Goal: Task Accomplishment & Management: Use online tool/utility

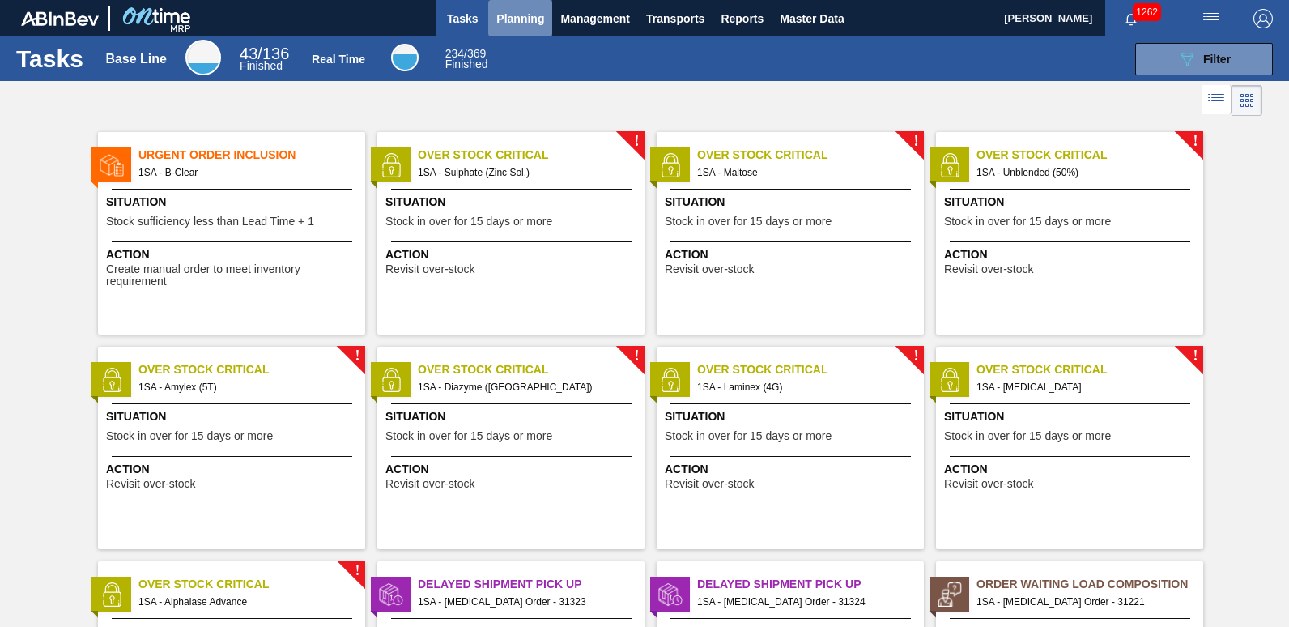
click at [529, 19] on span "Planning" at bounding box center [520, 18] width 48 height 19
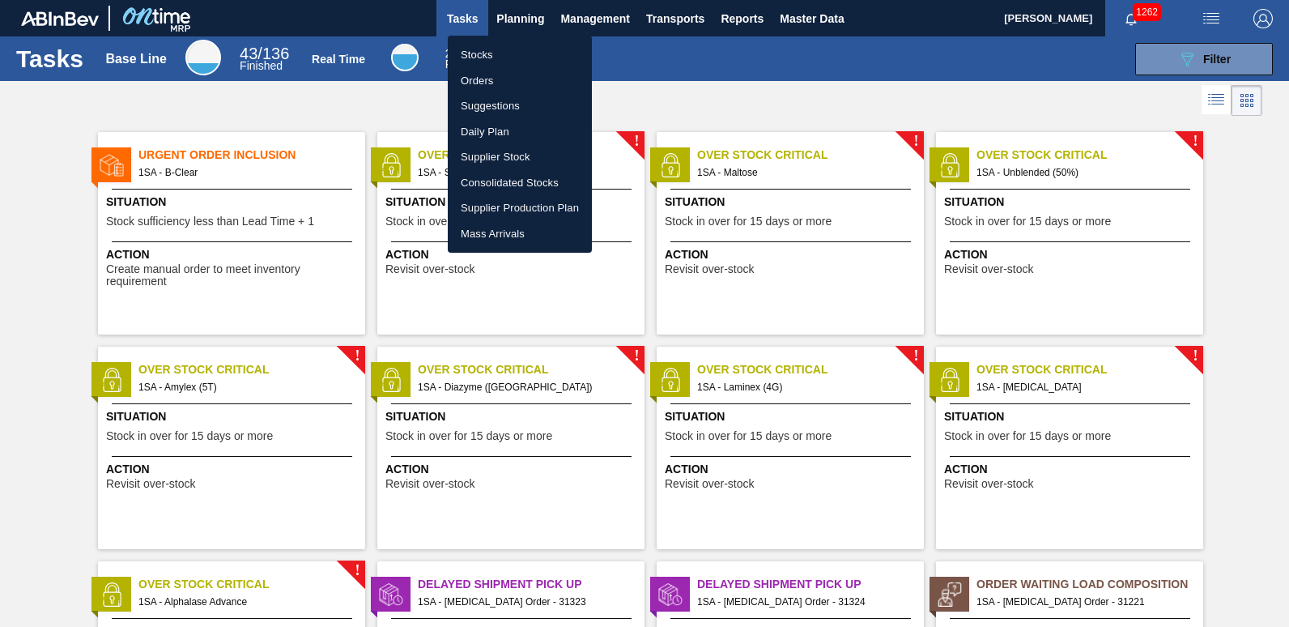
click at [500, 51] on li "Stocks" at bounding box center [520, 55] width 144 height 26
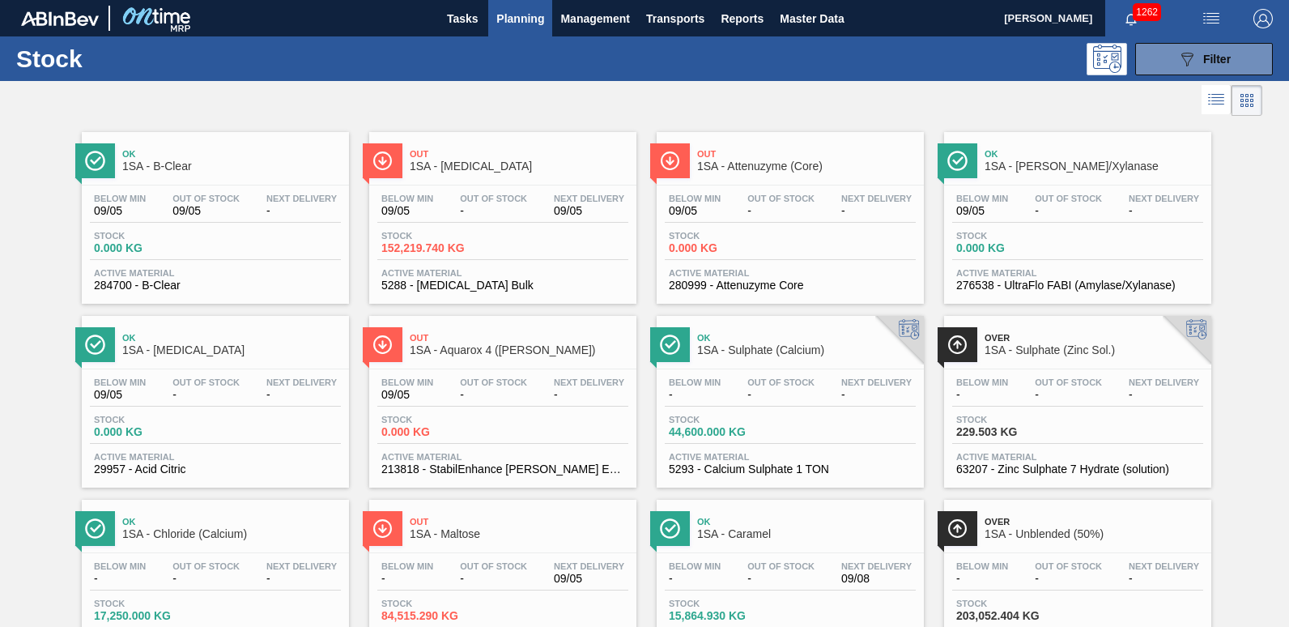
click at [235, 548] on div "Ok 1SA - Chloride (Calcium) Below Min - Out Of Stock - Next Delivery - Stock 17…" at bounding box center [215, 586] width 267 height 172
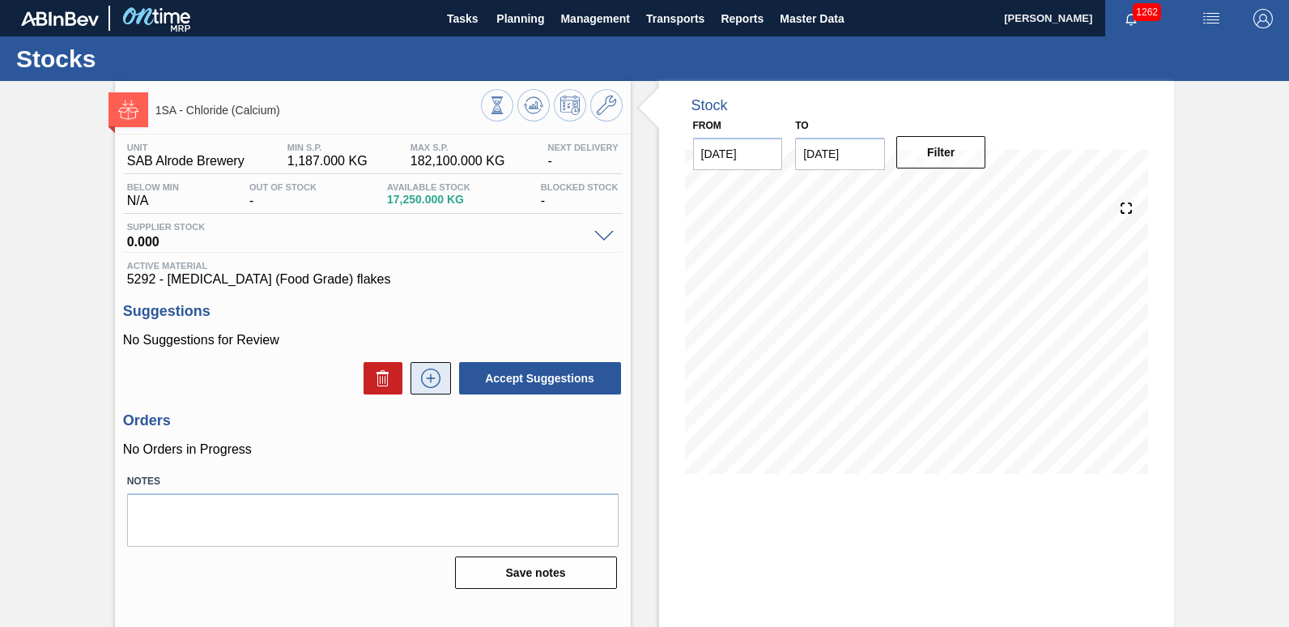
click at [431, 379] on icon at bounding box center [431, 377] width 26 height 19
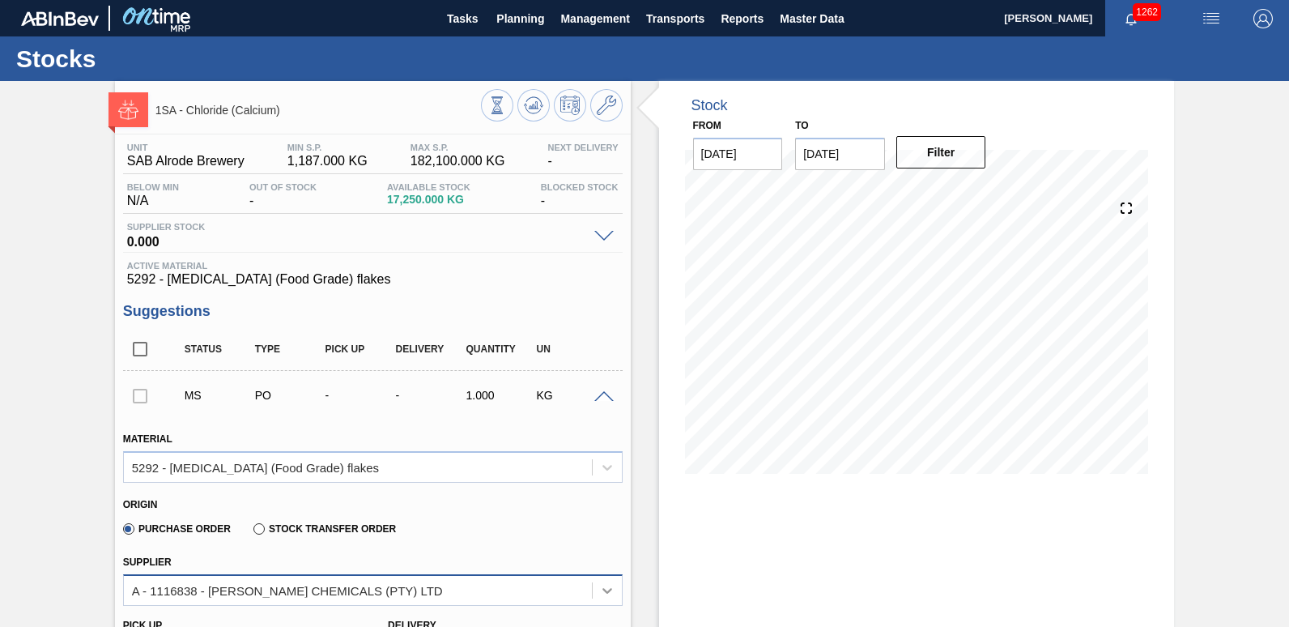
scroll to position [28, 0]
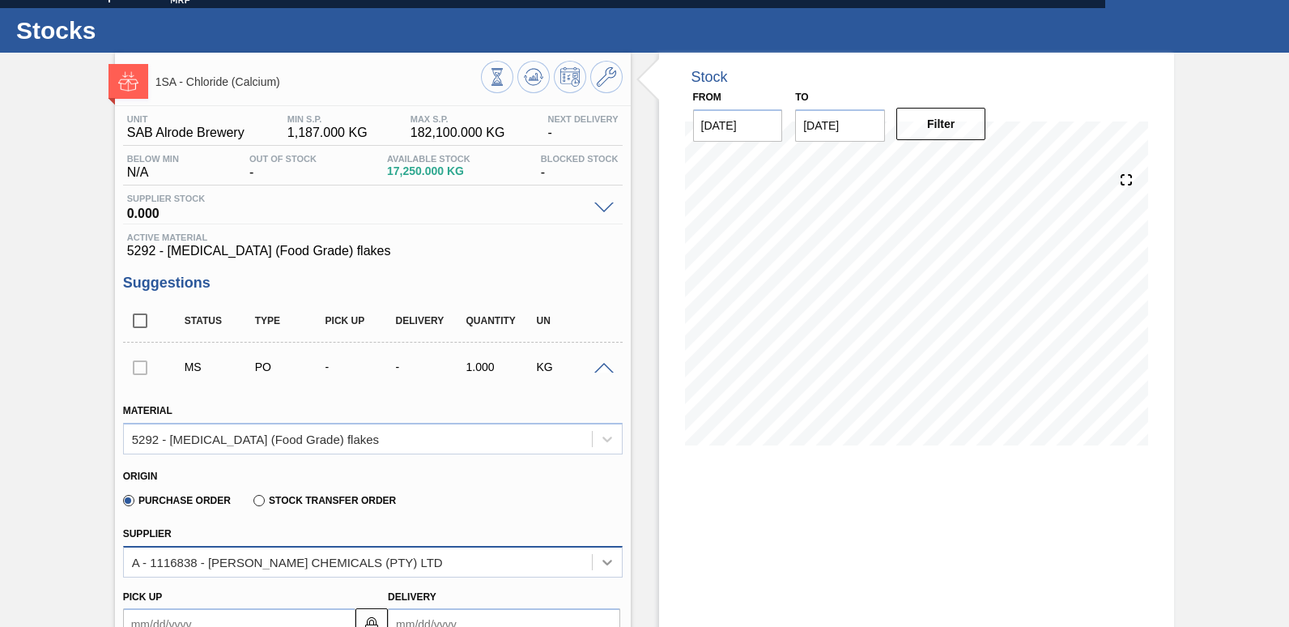
click at [602, 577] on div "A - 1116838 - [PERSON_NAME] CHEMICALS (PTY) LTD" at bounding box center [373, 562] width 500 height 32
click at [538, 524] on div "Supplier A - 1116838 - [PERSON_NAME] CHEMICALS (PTY) LTD" at bounding box center [373, 549] width 500 height 55
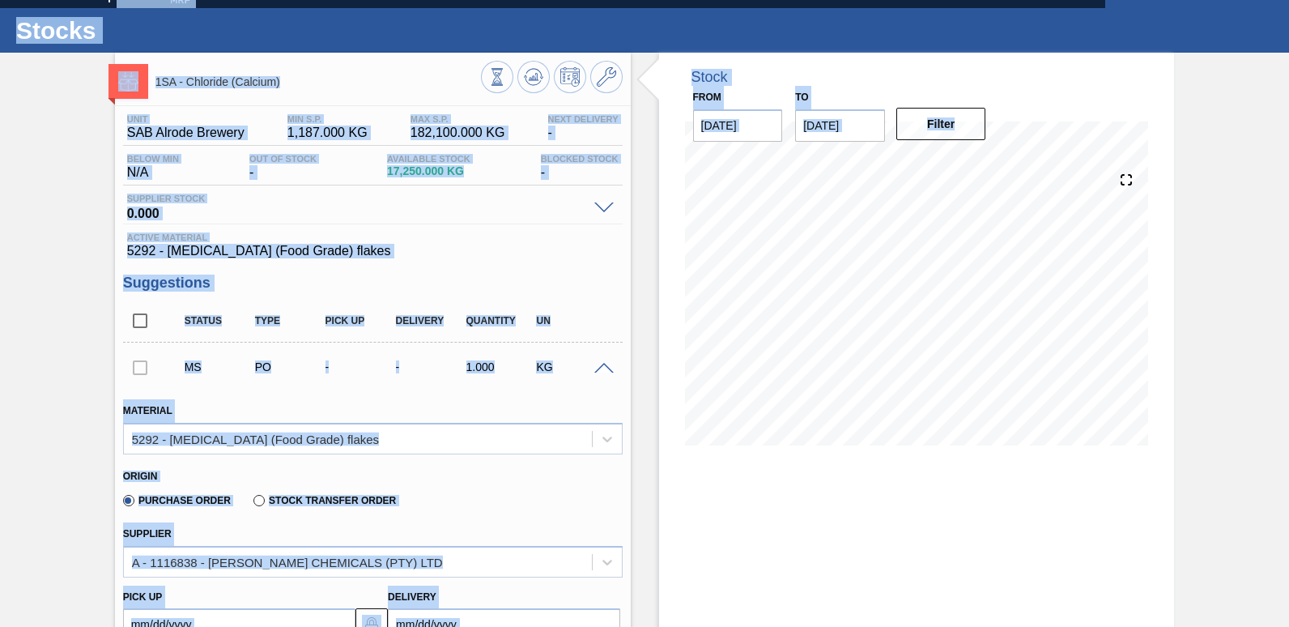
drag, startPoint x: 1286, startPoint y: 294, endPoint x: 1290, endPoint y: 345, distance: 51.2
click at [1288, 0] on html "Tasks Planning Management Transports Reports Master Data [PERSON_NAME] 1262 Mar…" at bounding box center [644, 0] width 1289 height 0
drag, startPoint x: 1290, startPoint y: 345, endPoint x: 1138, endPoint y: 463, distance: 192.7
click at [1138, 463] on div at bounding box center [917, 308] width 464 height 324
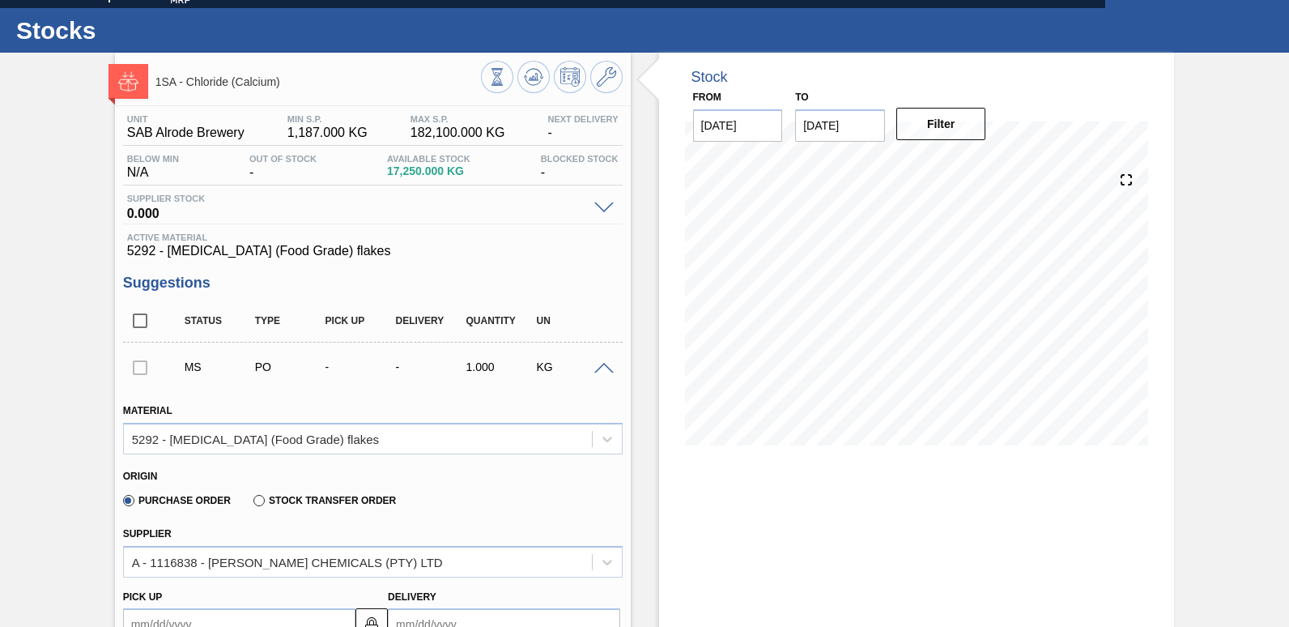
drag, startPoint x: 1286, startPoint y: 292, endPoint x: 1287, endPoint y: 325, distance: 32.4
click at [1287, 325] on main "Tasks Planning Management Transports Reports Master Data [PERSON_NAME] 1262 Mar…" at bounding box center [644, 313] width 1289 height 627
drag, startPoint x: 1284, startPoint y: 220, endPoint x: 1284, endPoint y: 246, distance: 25.9
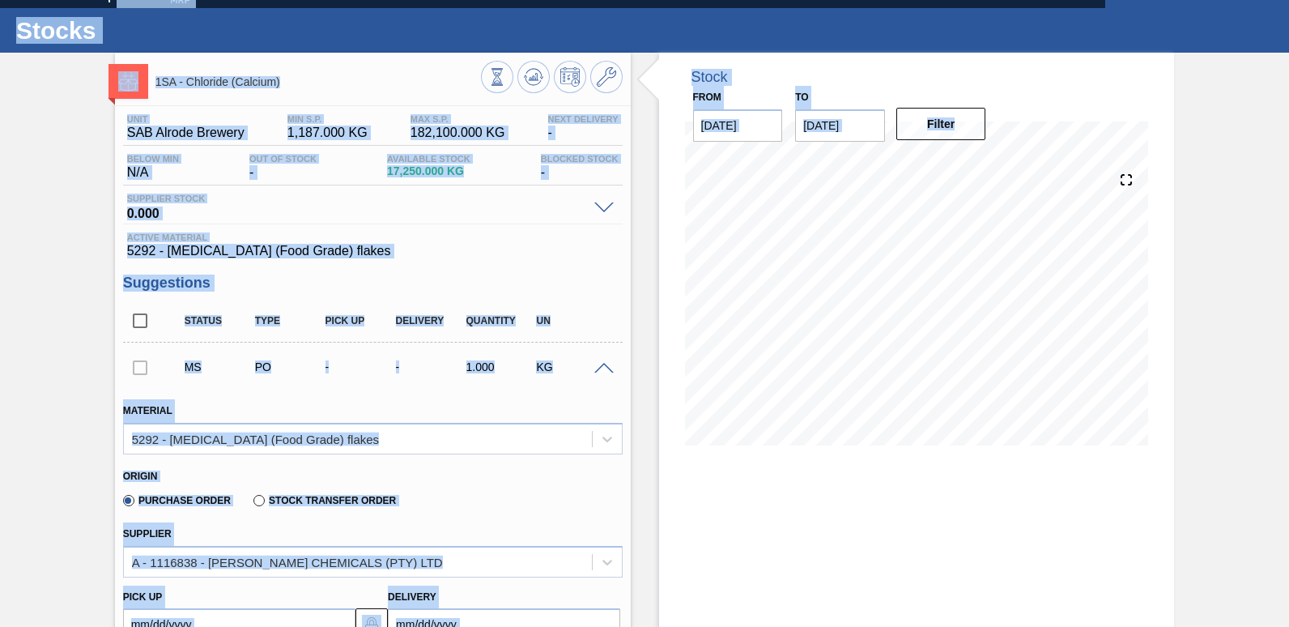
drag, startPoint x: 1286, startPoint y: 181, endPoint x: 1289, endPoint y: 283, distance: 102.1
click at [1288, 0] on html "Tasks Planning Management Transports Reports Master Data [PERSON_NAME] 1262 Mar…" at bounding box center [644, 0] width 1289 height 0
drag, startPoint x: 1289, startPoint y: 283, endPoint x: 1215, endPoint y: 353, distance: 102.5
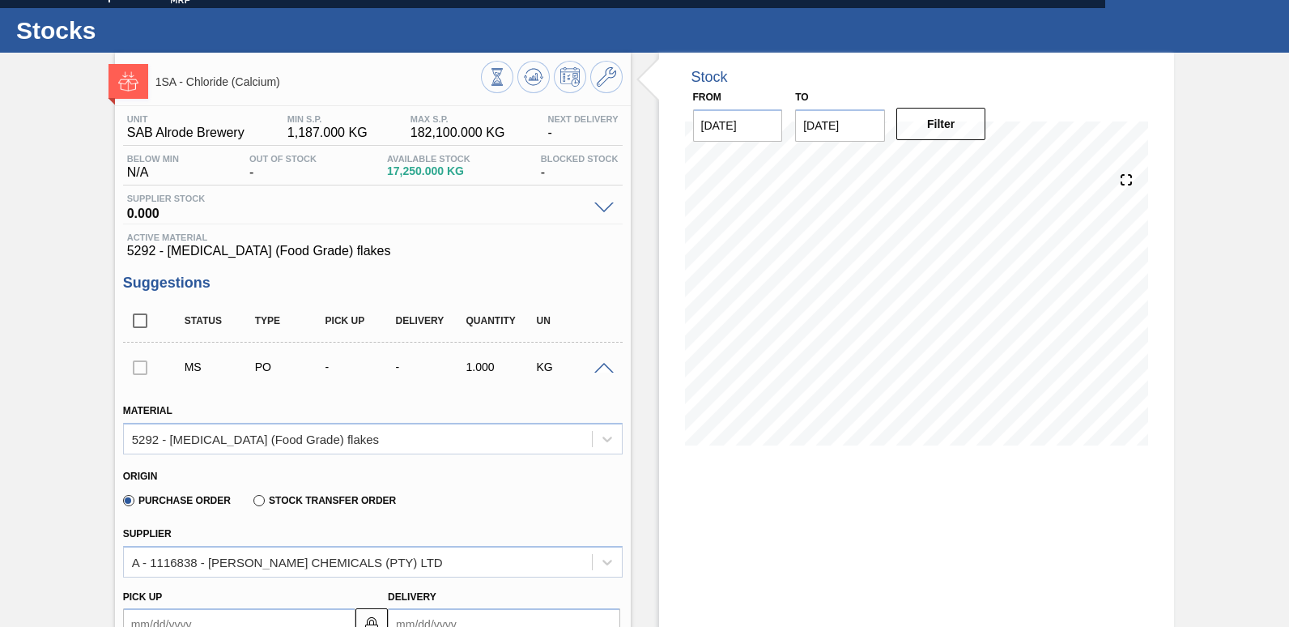
drag, startPoint x: 636, startPoint y: 301, endPoint x: 645, endPoint y: 264, distance: 38.1
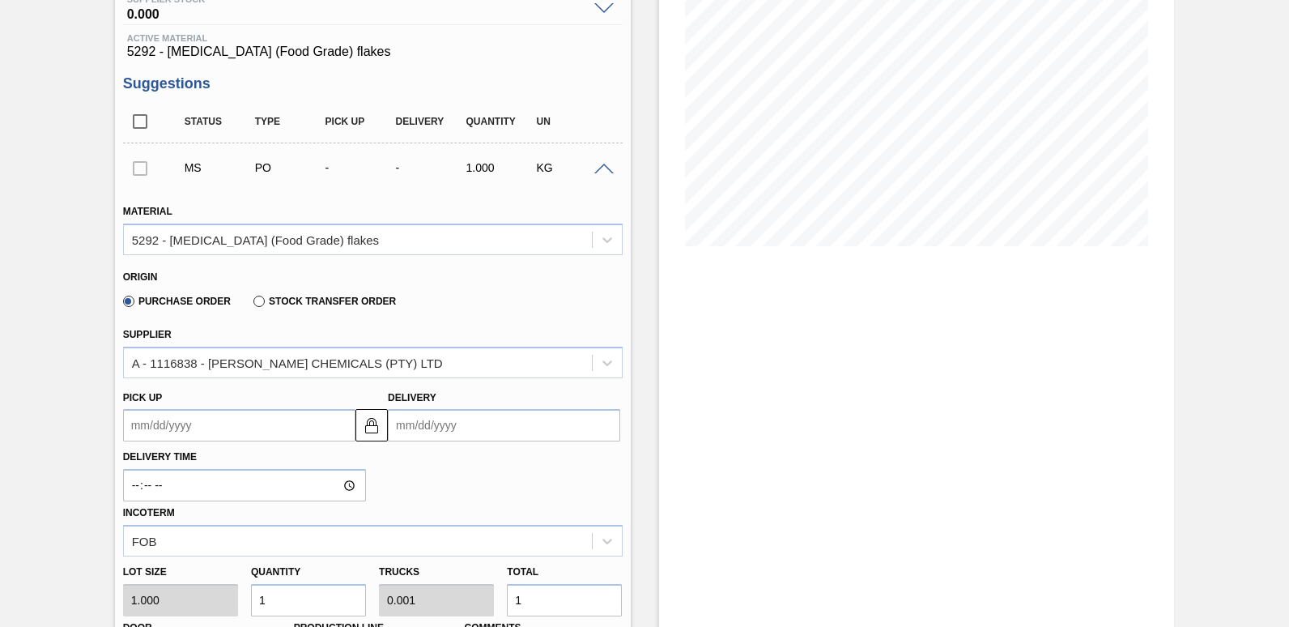
scroll to position [230, 0]
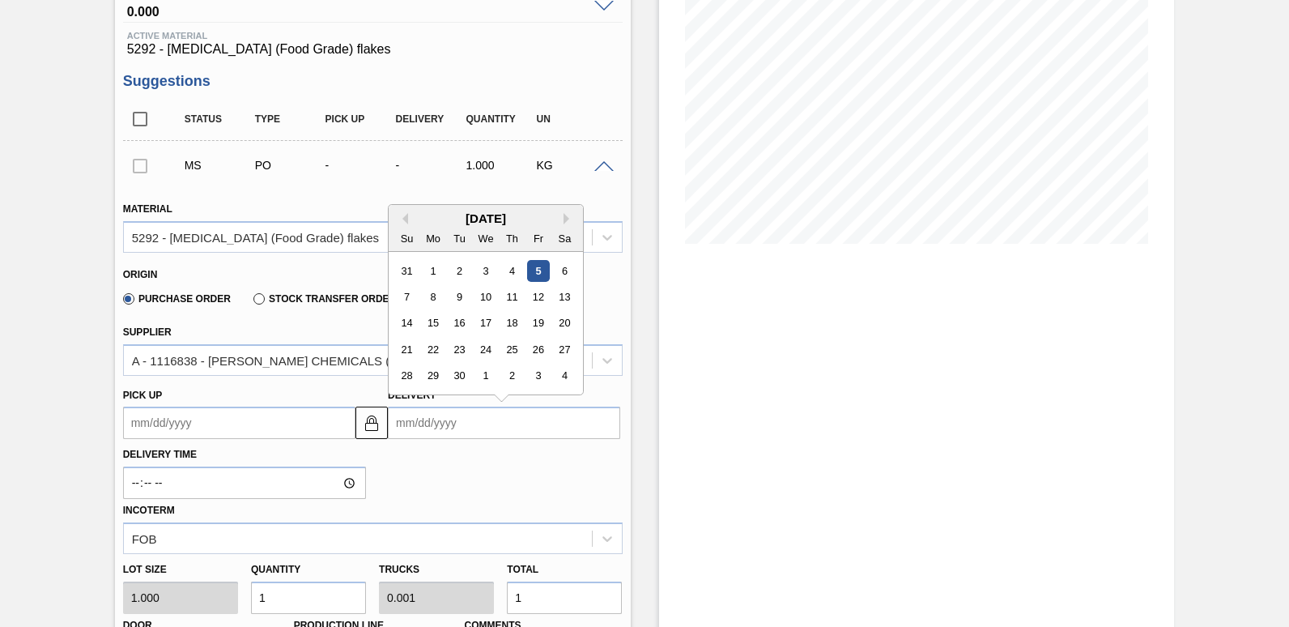
click at [449, 428] on input "Delivery" at bounding box center [504, 422] width 232 height 32
click at [511, 295] on div "11" at bounding box center [512, 297] width 22 height 22
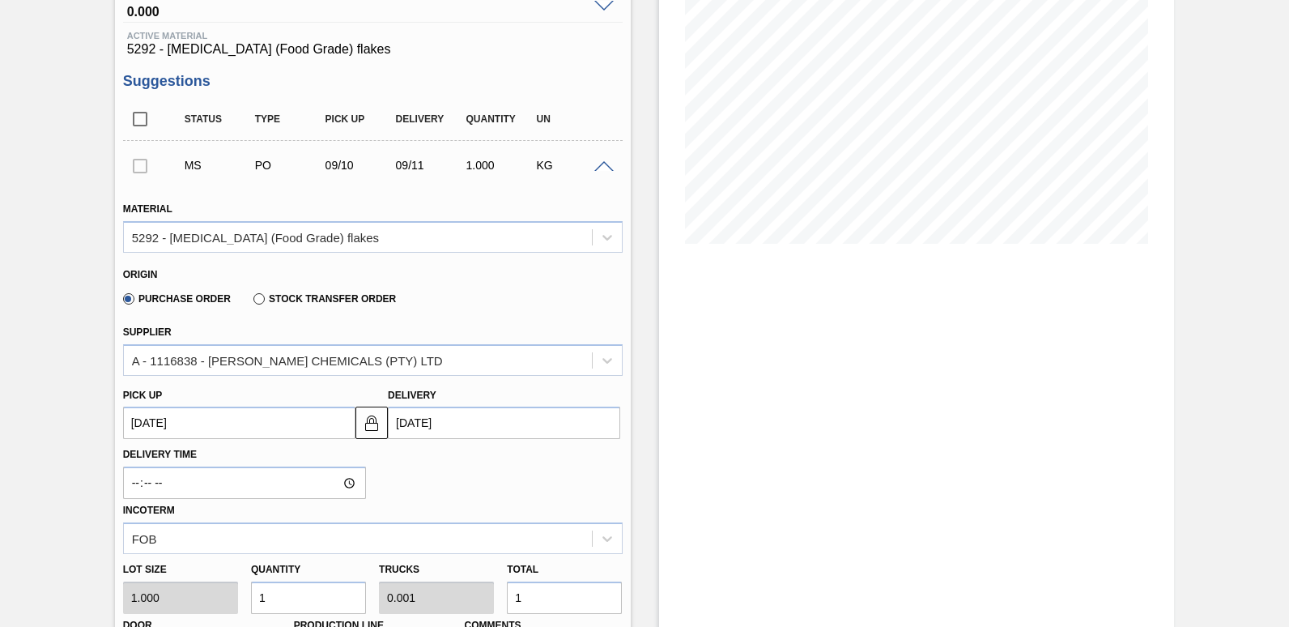
type up3241482217 "[DATE]"
type input "[DATE]"
click at [526, 598] on input "1" at bounding box center [564, 597] width 115 height 32
type input "11,000"
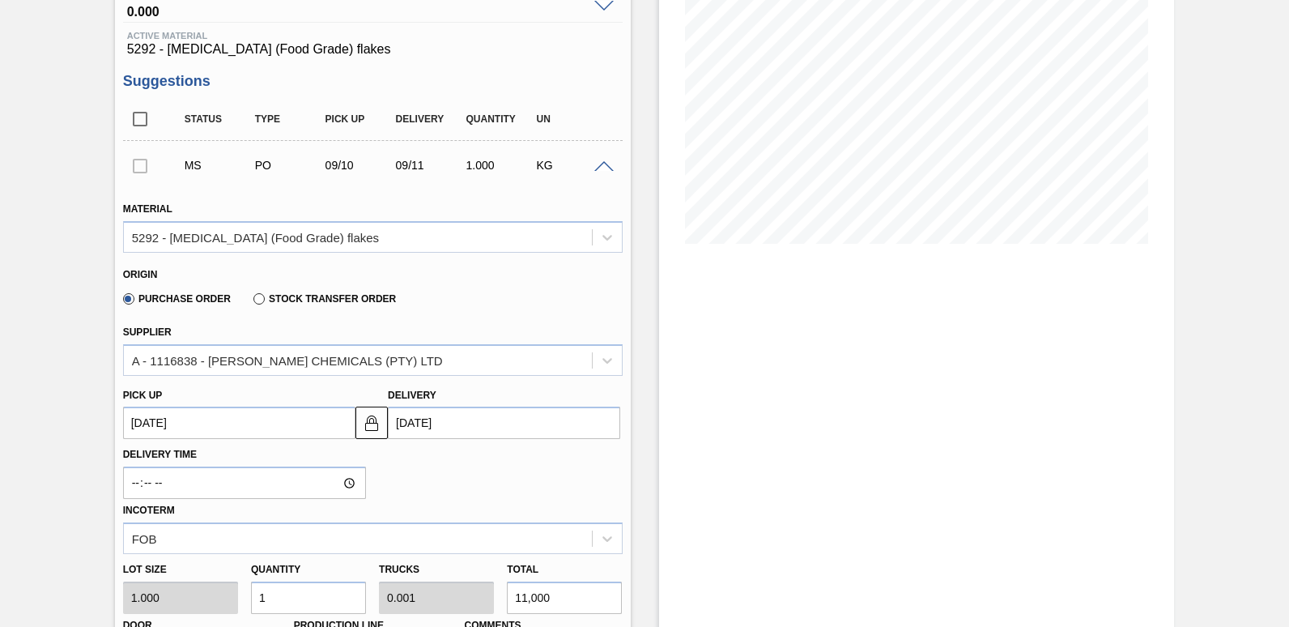
type input "11"
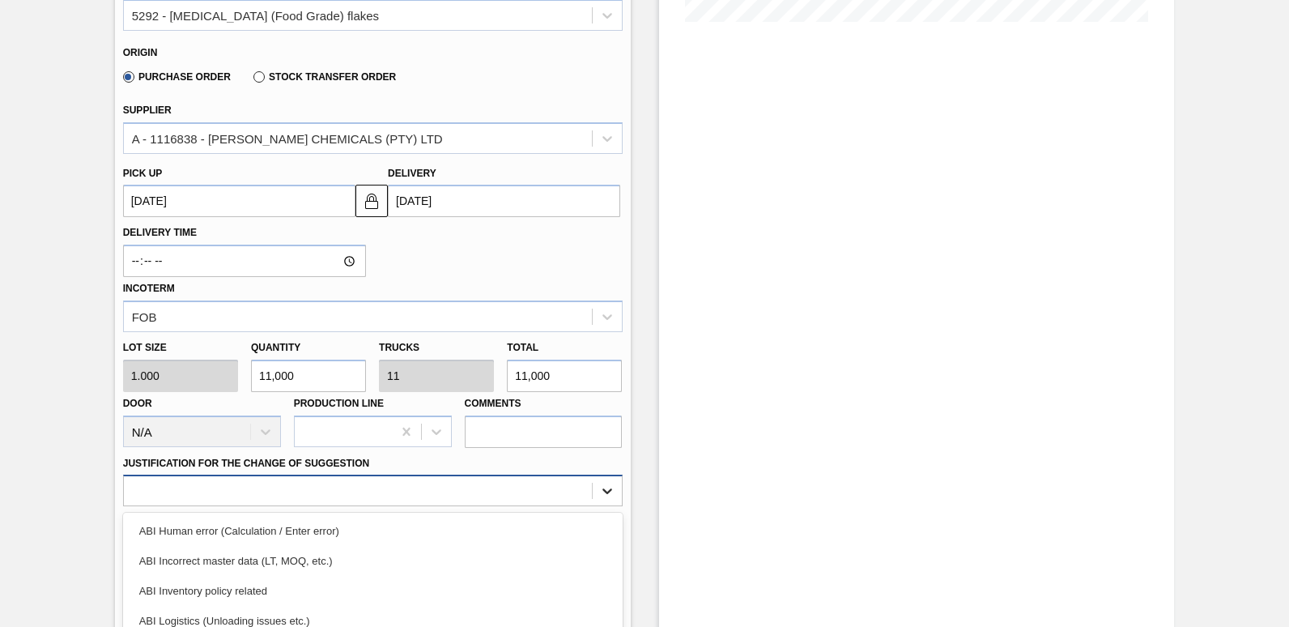
scroll to position [587, 0]
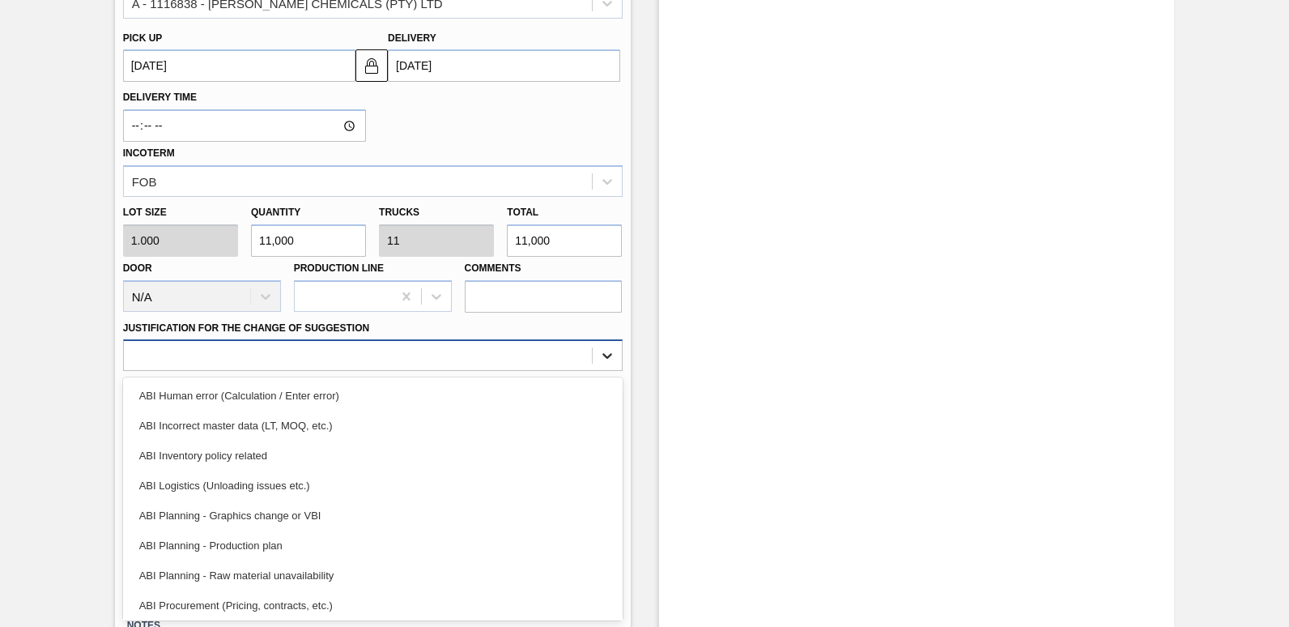
click at [604, 371] on div "option ABI Logistics (Unloading issues etc.) focused, 4 of 18. 18 results avail…" at bounding box center [373, 355] width 500 height 32
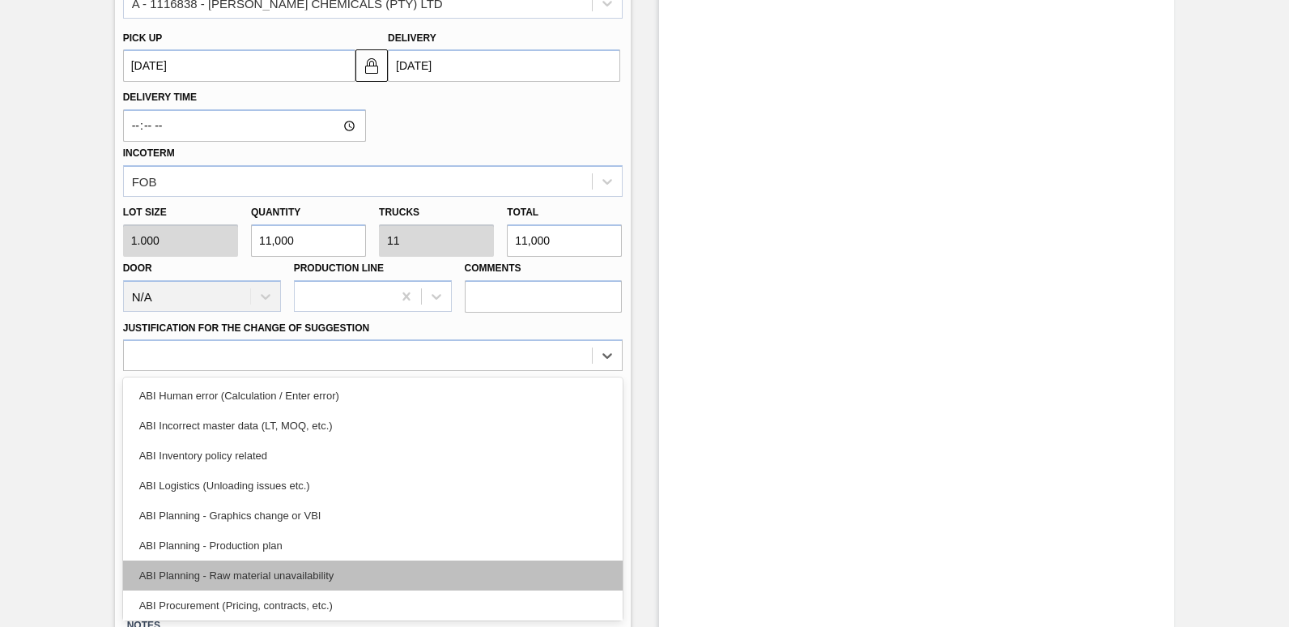
click at [270, 576] on div "ABI Planning - Raw material unavailability" at bounding box center [373, 575] width 500 height 30
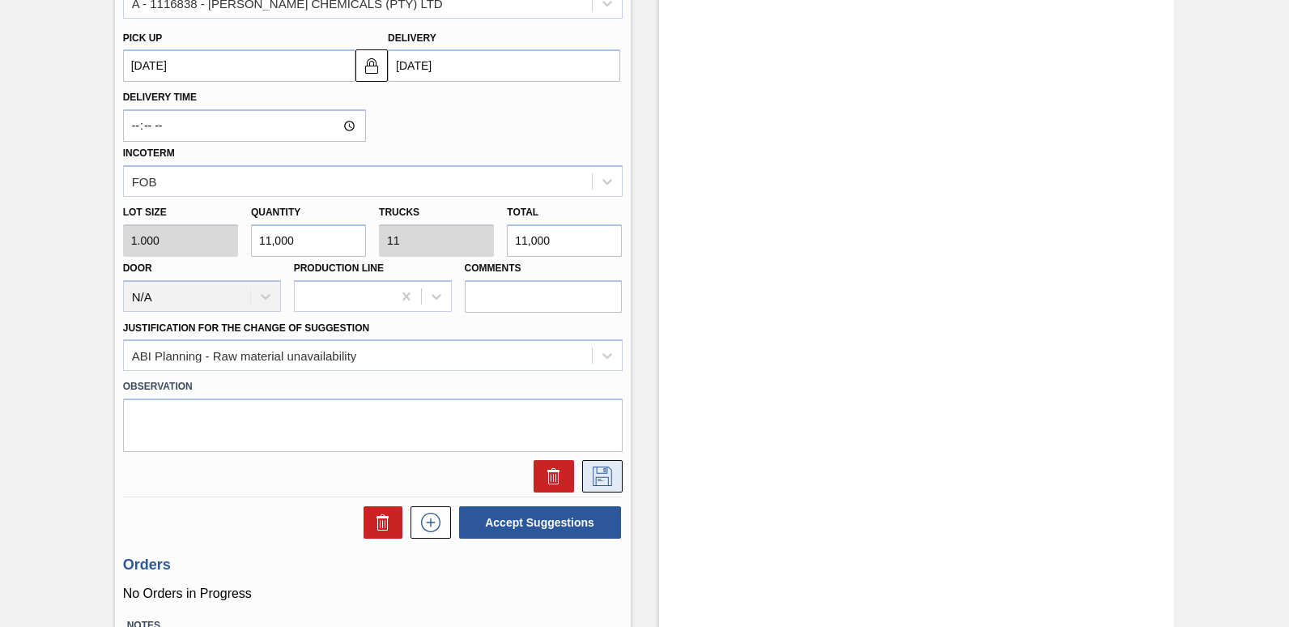
click at [603, 476] on icon at bounding box center [602, 475] width 26 height 19
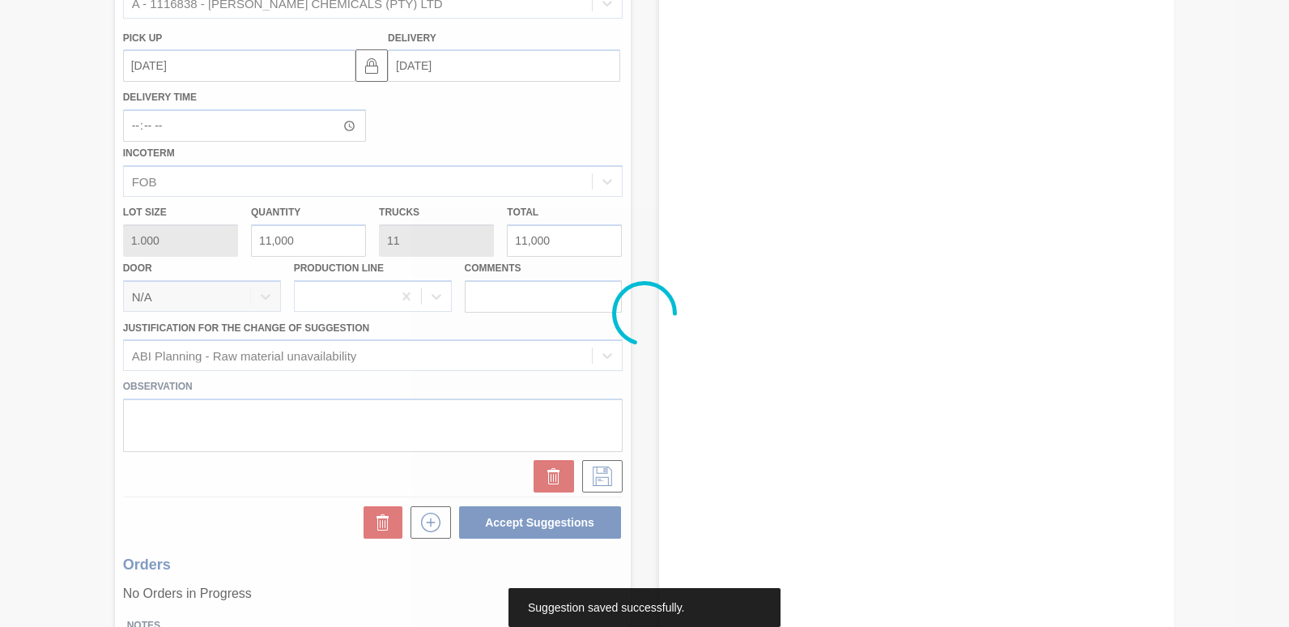
scroll to position [70, 0]
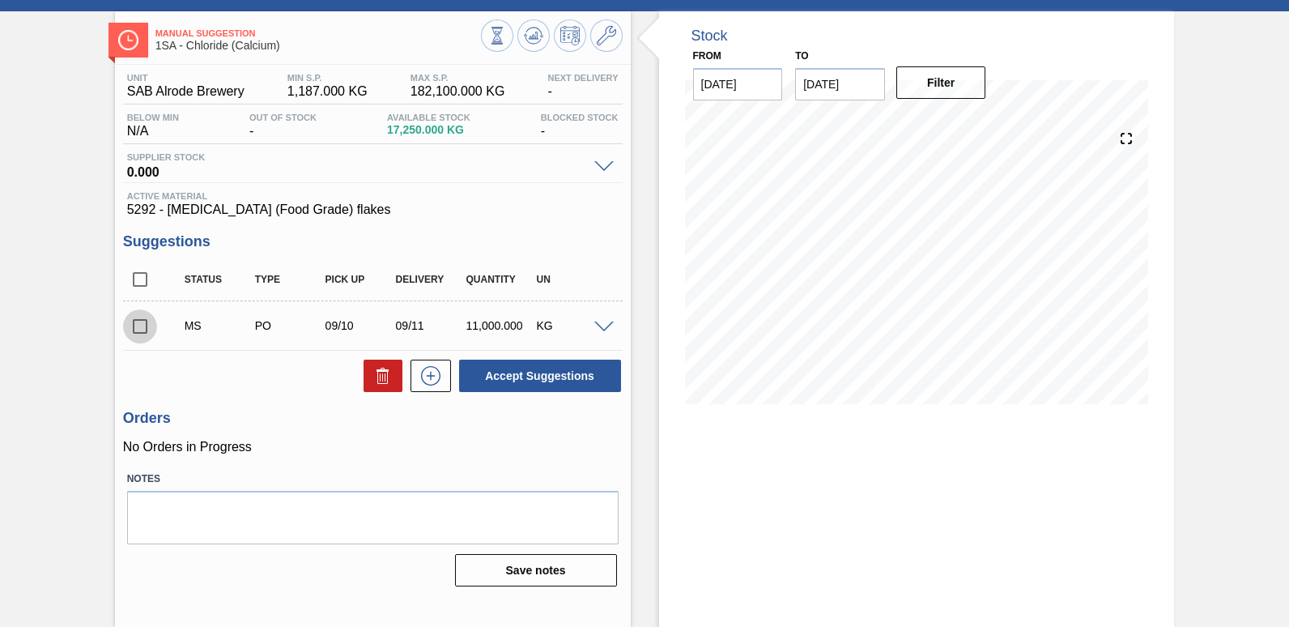
click at [143, 327] on input "checkbox" at bounding box center [140, 326] width 34 height 34
click at [529, 375] on button "Accept Suggestions" at bounding box center [540, 376] width 162 height 32
checkbox input "false"
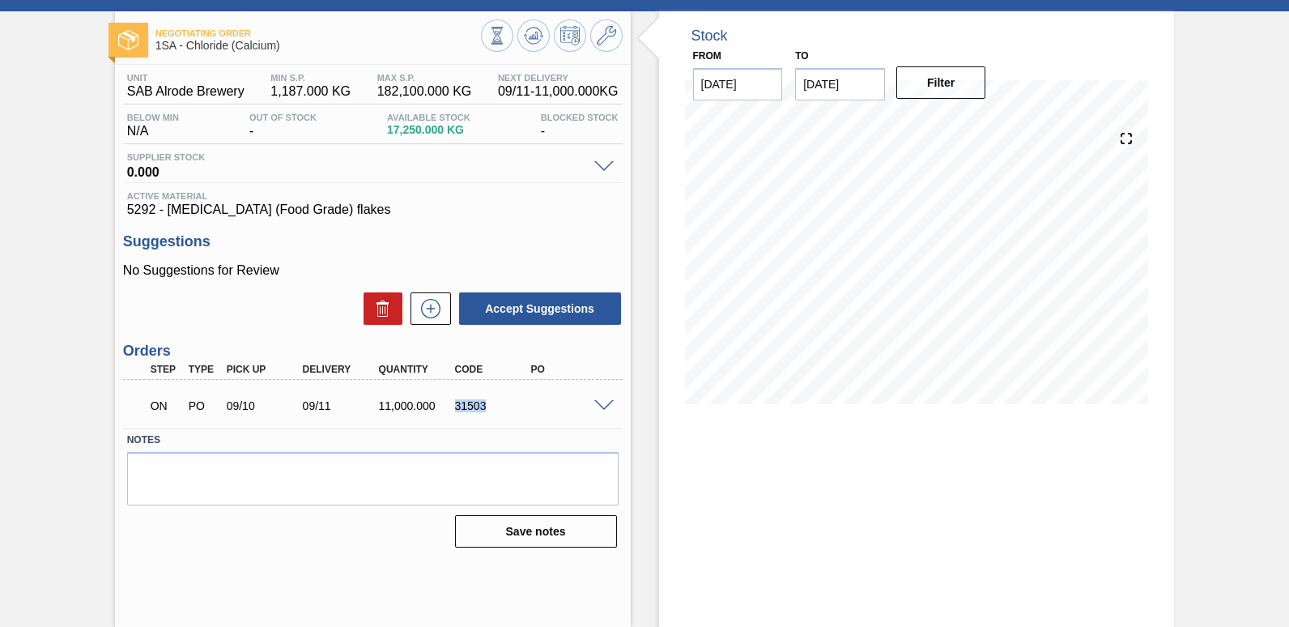
drag, startPoint x: 492, startPoint y: 403, endPoint x: 440, endPoint y: 406, distance: 51.9
click at [440, 406] on div "ON PO 09/10 09/11 11,000.000 31503" at bounding box center [368, 404] width 457 height 32
copy div "31503"
